Goal: Task Accomplishment & Management: Manage account settings

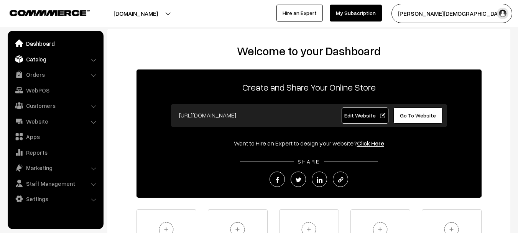
click at [36, 58] on link "Catalog" at bounding box center [55, 59] width 91 height 14
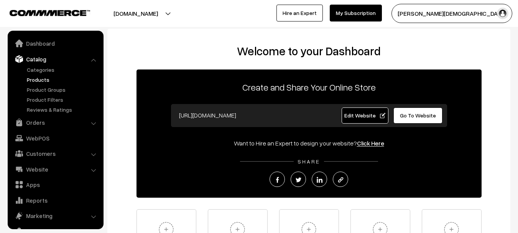
click at [38, 76] on link "Products" at bounding box center [63, 80] width 76 height 8
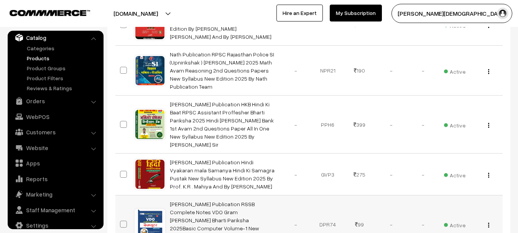
scroll to position [230, 0]
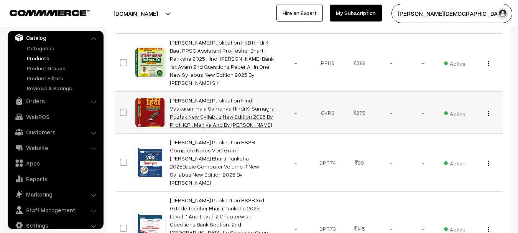
click at [237, 97] on link "[PERSON_NAME] Publication Hindi Vyakaran mala Samanya Hindi Ki Samagra Pustak N…" at bounding box center [222, 112] width 105 height 31
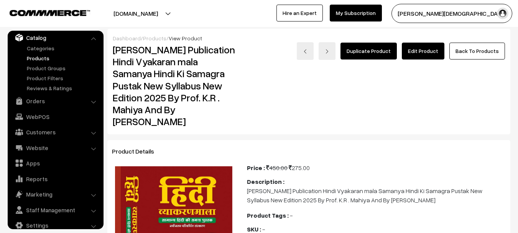
click at [430, 49] on link "Edit Product" at bounding box center [423, 51] width 43 height 17
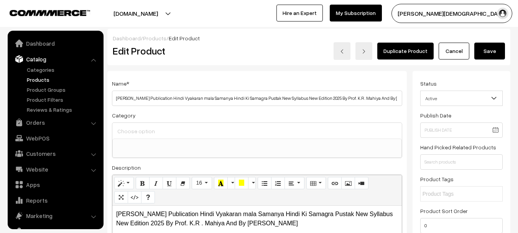
select select
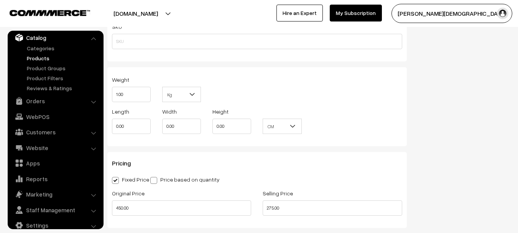
scroll to position [575, 0]
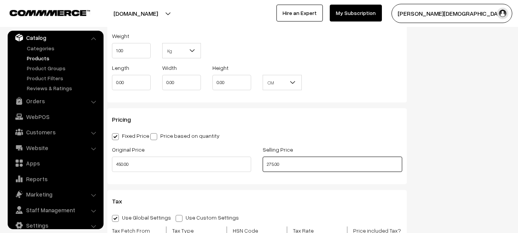
click at [295, 166] on input "275.00" at bounding box center [332, 164] width 139 height 15
type input "250.00"
click at [295, 166] on input "250.00" at bounding box center [332, 164] width 139 height 15
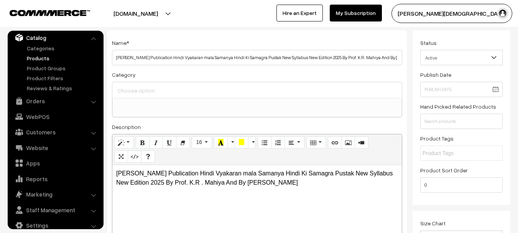
scroll to position [0, 0]
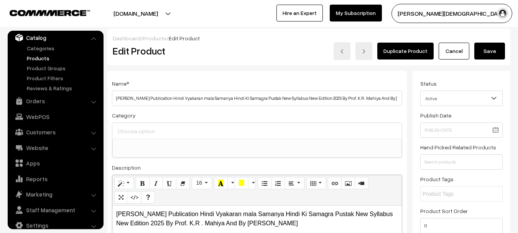
click at [496, 58] on button "Save" at bounding box center [490, 51] width 31 height 17
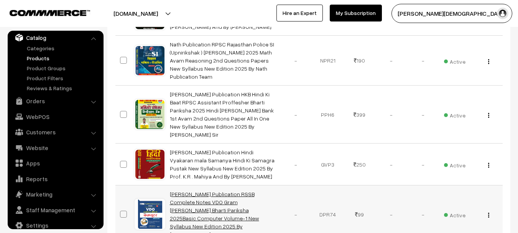
scroll to position [192, 0]
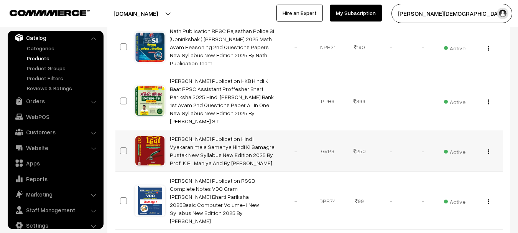
click at [492, 147] on div "View Edit Delete" at bounding box center [487, 151] width 23 height 8
click at [491, 147] on div "View Edit Delete" at bounding box center [487, 151] width 23 height 8
click at [489, 149] on img "button" at bounding box center [488, 151] width 1 height 5
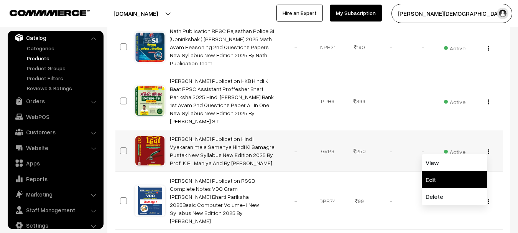
click at [437, 171] on link "Edit" at bounding box center [454, 179] width 65 height 17
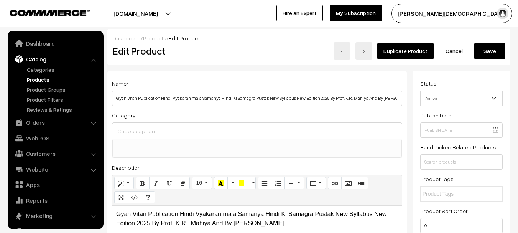
select select
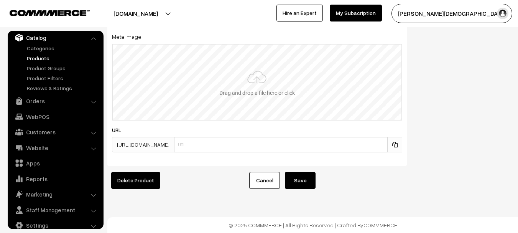
click at [271, 71] on input "file" at bounding box center [257, 81] width 289 height 75
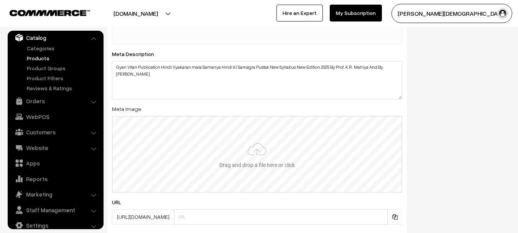
scroll to position [1005, 0]
